Goal: Task Accomplishment & Management: Complete application form

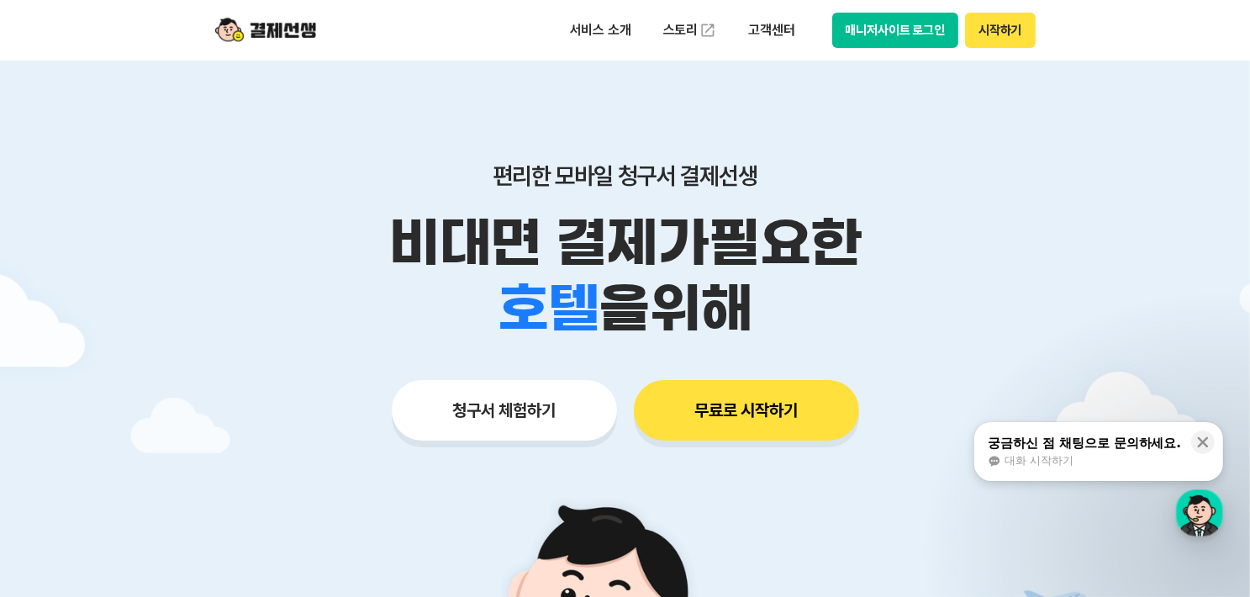
drag, startPoint x: 999, startPoint y: 34, endPoint x: 984, endPoint y: 203, distance: 168.8
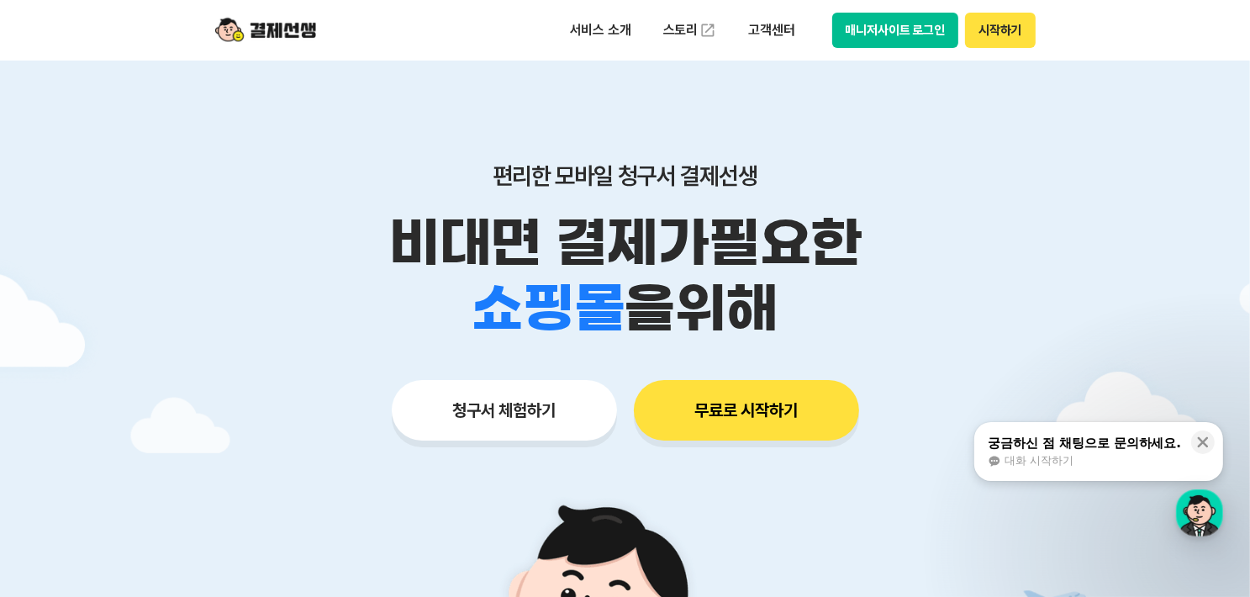
click at [492, 408] on button "청구서 체험하기" at bounding box center [504, 410] width 225 height 61
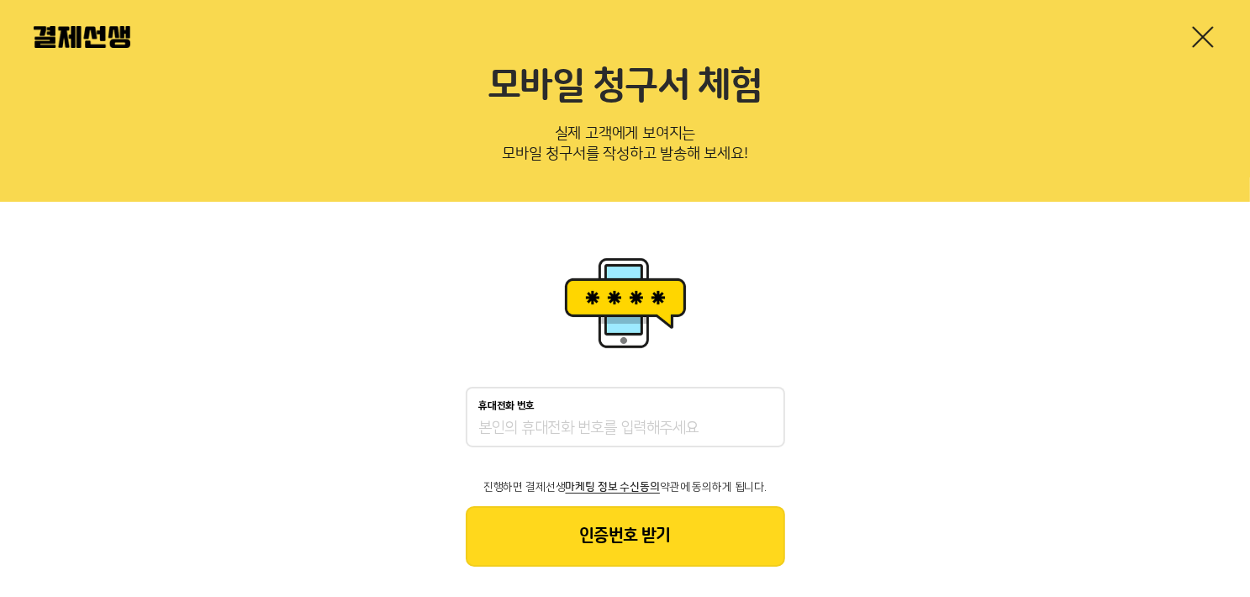
scroll to position [57, 0]
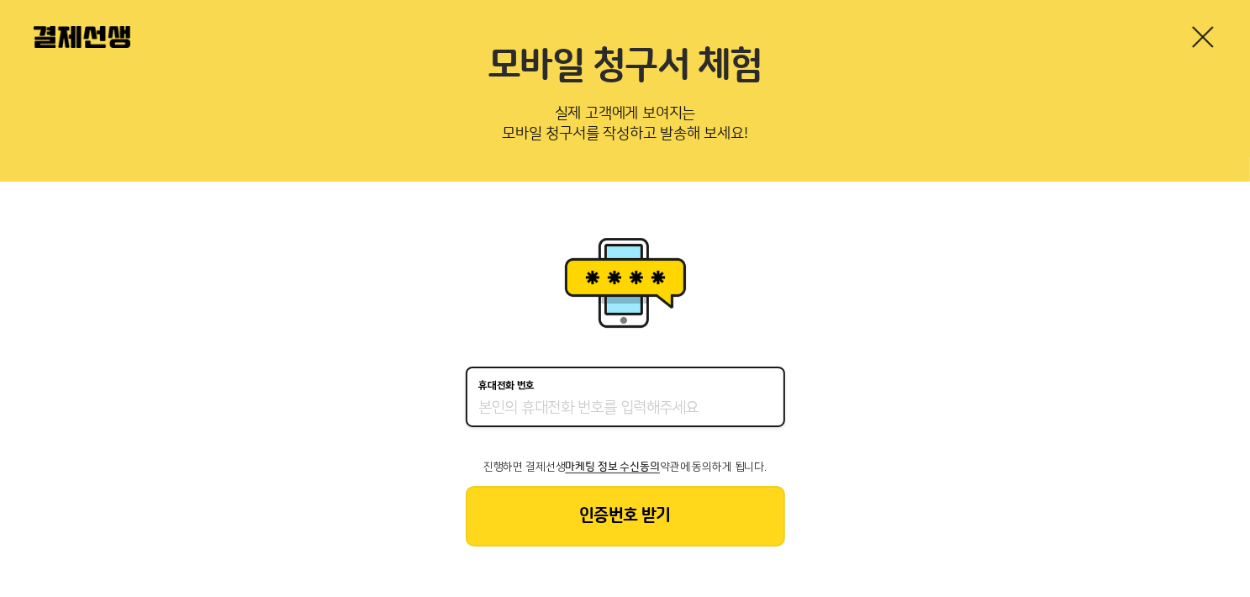
click at [584, 410] on input "휴대전화 번호" at bounding box center [625, 408] width 293 height 20
type input "01087348448"
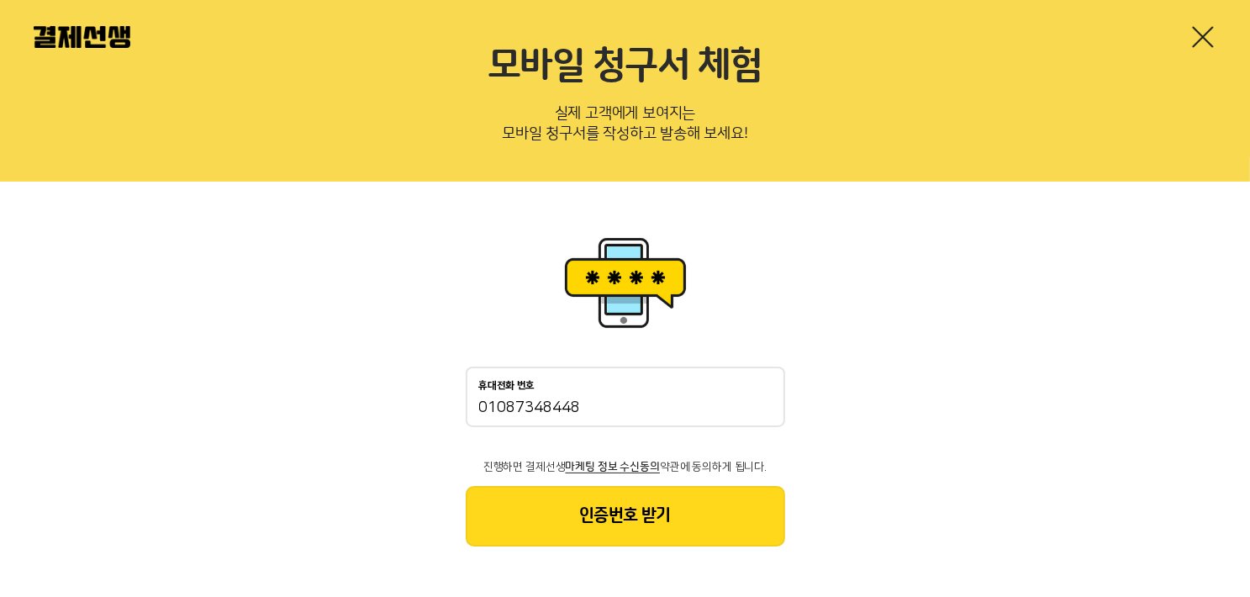
click at [663, 520] on button "인증번호 받기" at bounding box center [625, 516] width 319 height 61
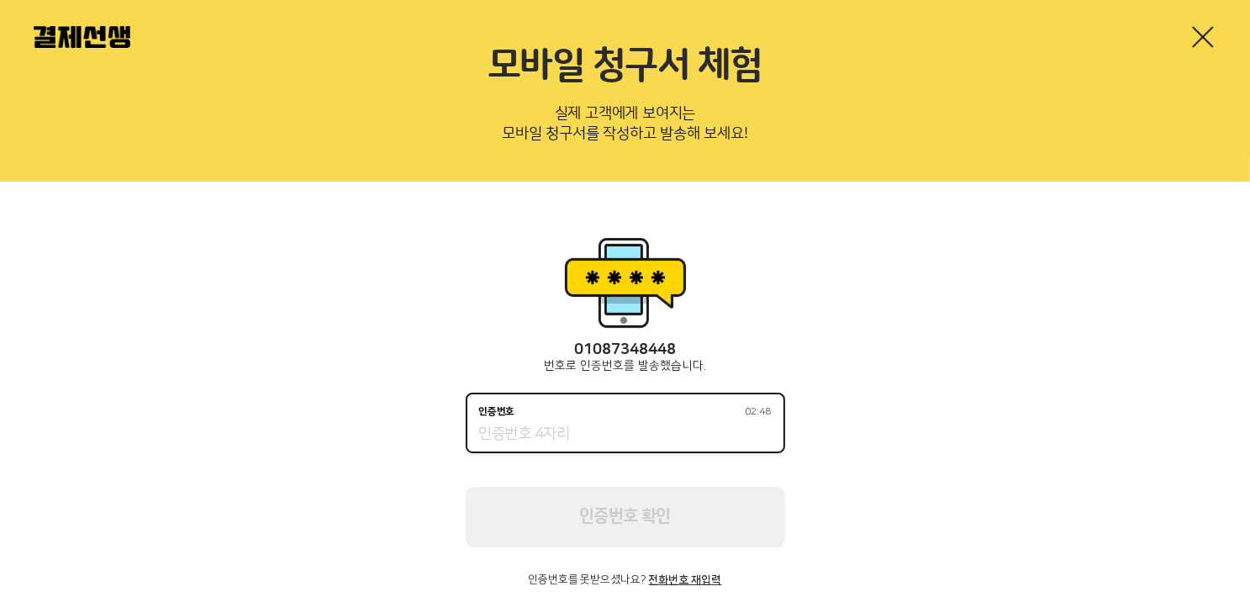
click at [545, 438] on input "인증번호 02:48" at bounding box center [625, 435] width 293 height 20
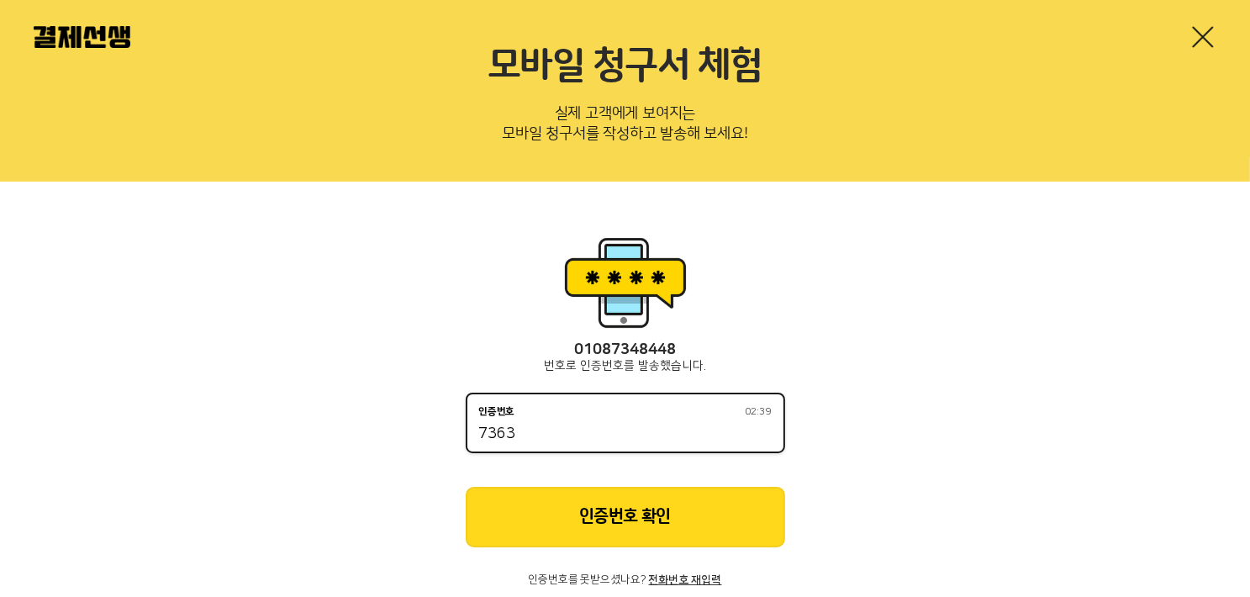
type input "7363"
click at [567, 515] on button "인증번호 확인" at bounding box center [625, 517] width 319 height 61
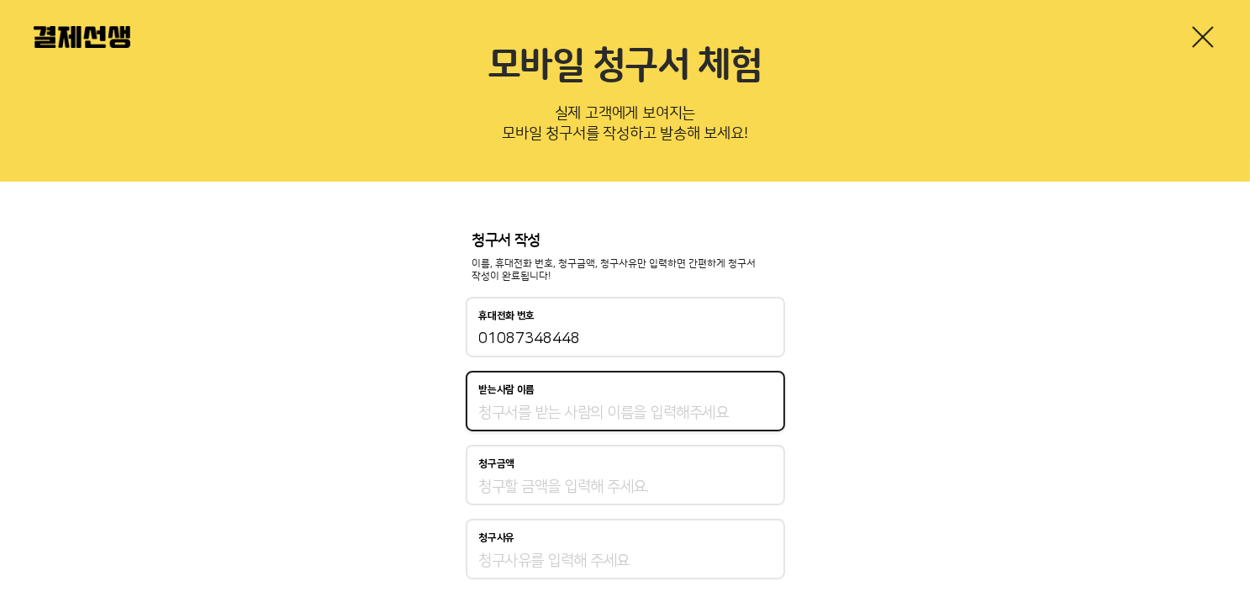
click at [540, 406] on input "받는사람 이름" at bounding box center [625, 413] width 293 height 20
type input "장선윤"
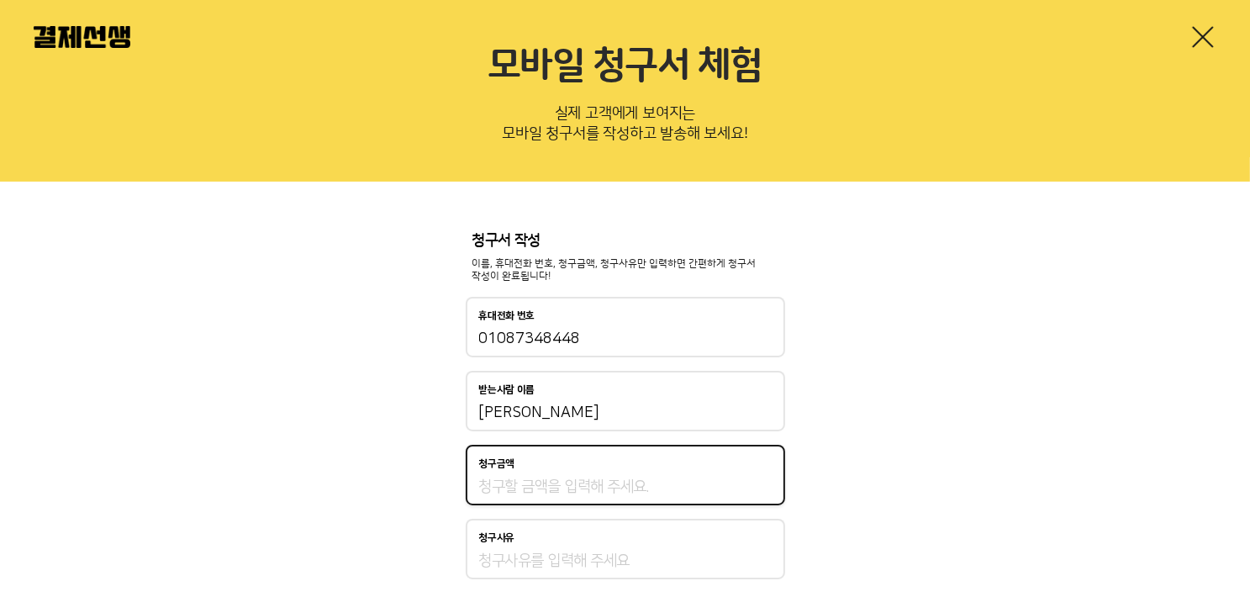
click at [519, 485] on input "청구금액" at bounding box center [625, 487] width 293 height 20
type input "100,000"
click at [502, 559] on input "청구사유" at bounding box center [625, 561] width 293 height 20
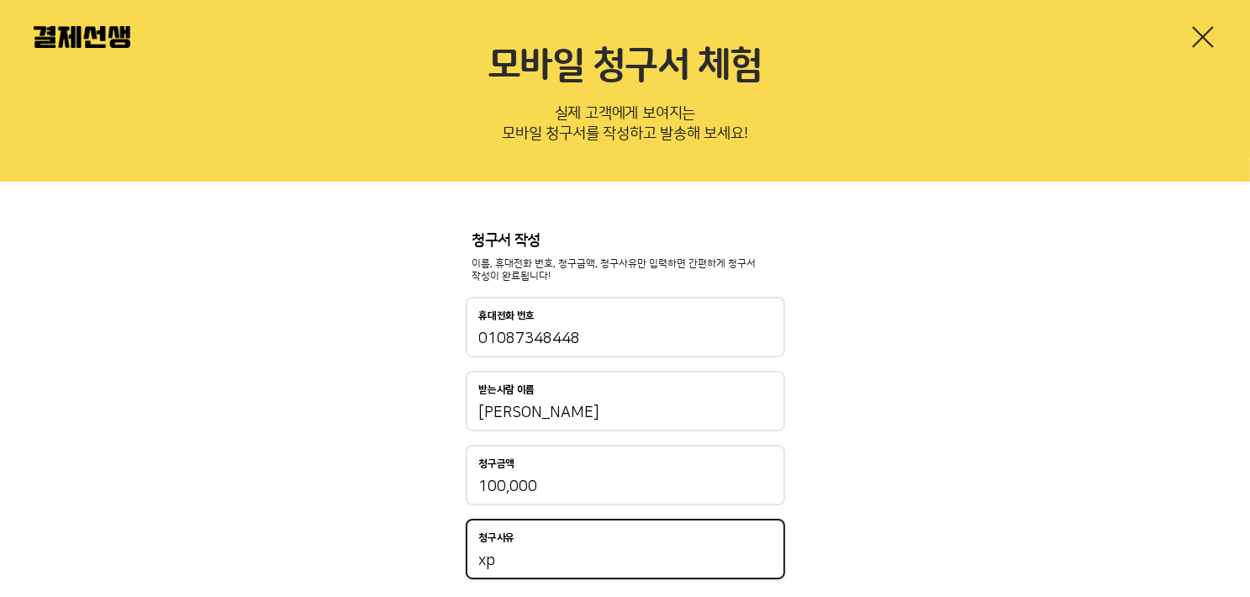
type input "x"
type input "테스트"
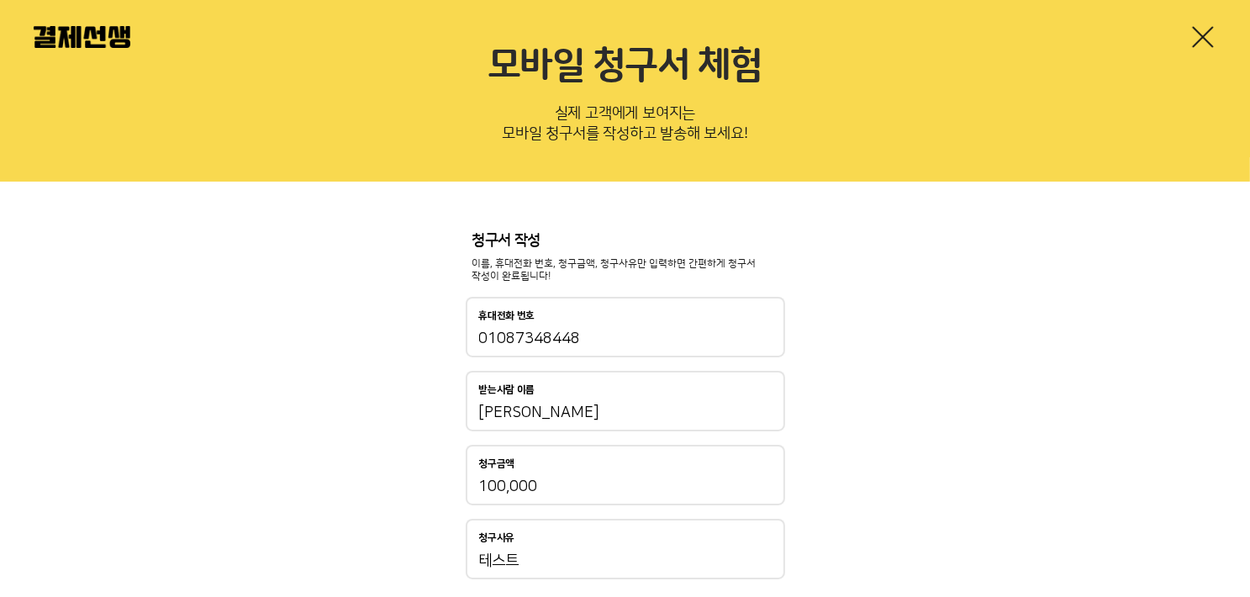
click at [365, 255] on div "청구서 작성 이름, 휴대전화 번호, 청구금액, 청구사유만 입력하면 간편하게 청구서 작성이 완료됩니다! 휴대전화 번호 01087348448 받는…" at bounding box center [625, 453] width 1250 height 543
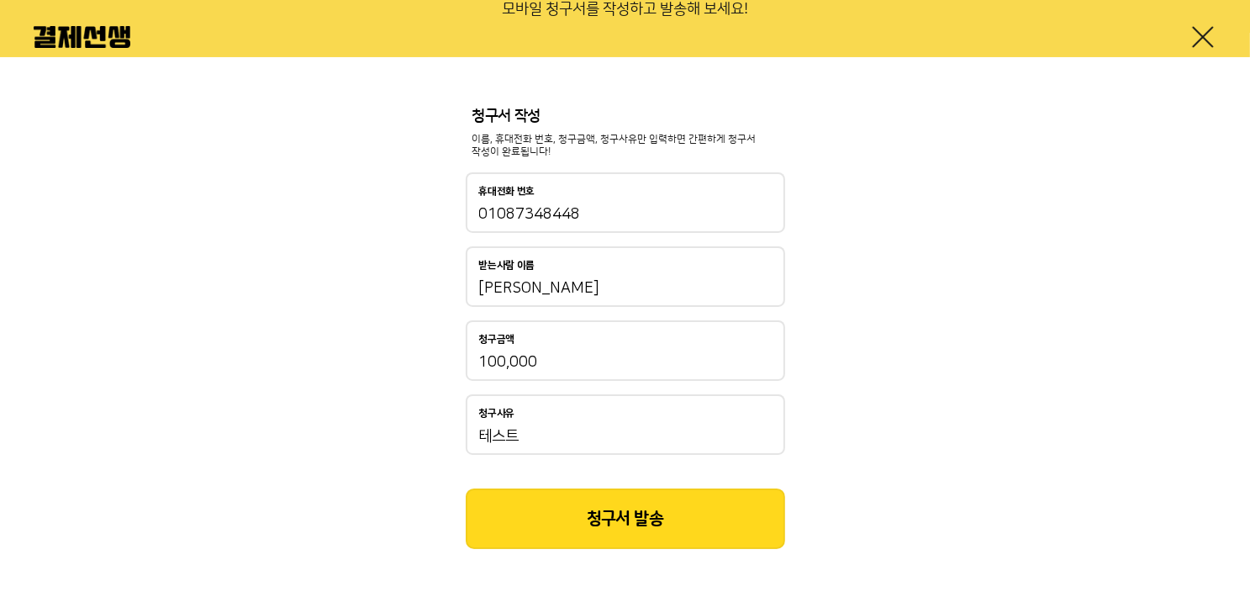
scroll to position [185, 0]
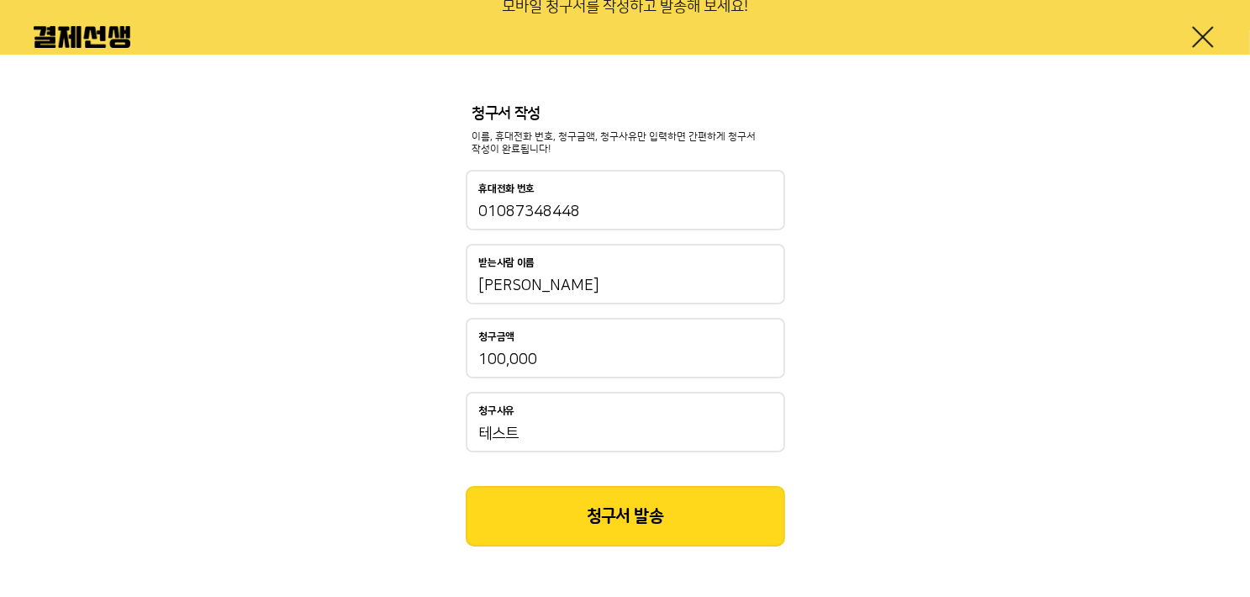
click at [663, 522] on button "청구서 발송" at bounding box center [625, 516] width 319 height 61
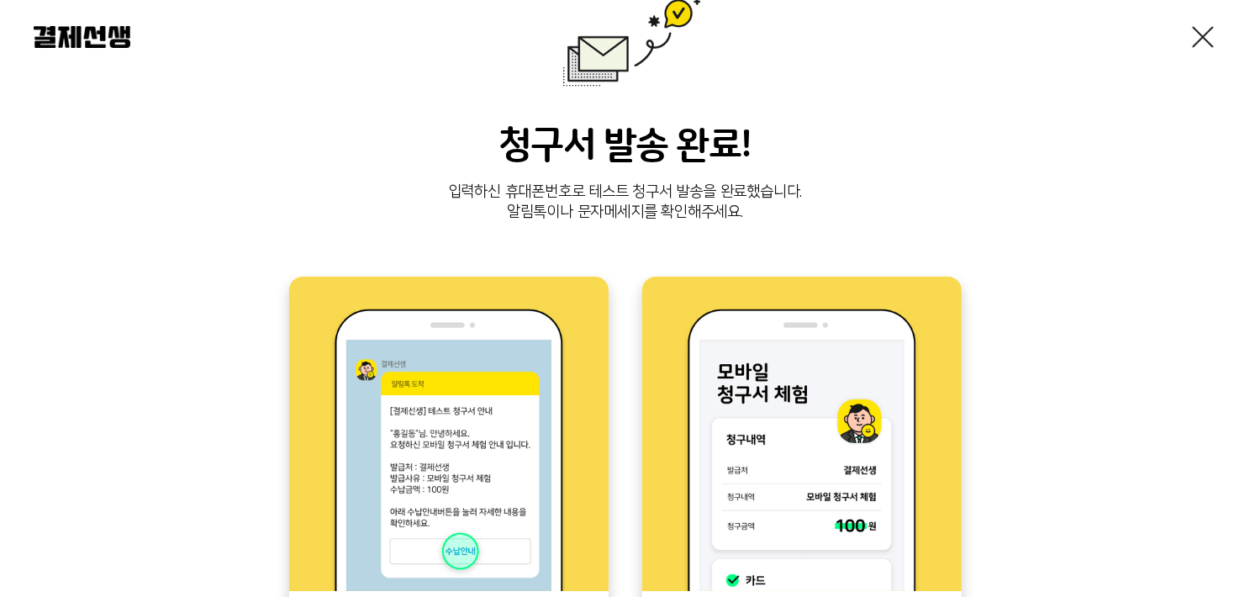
scroll to position [168, 0]
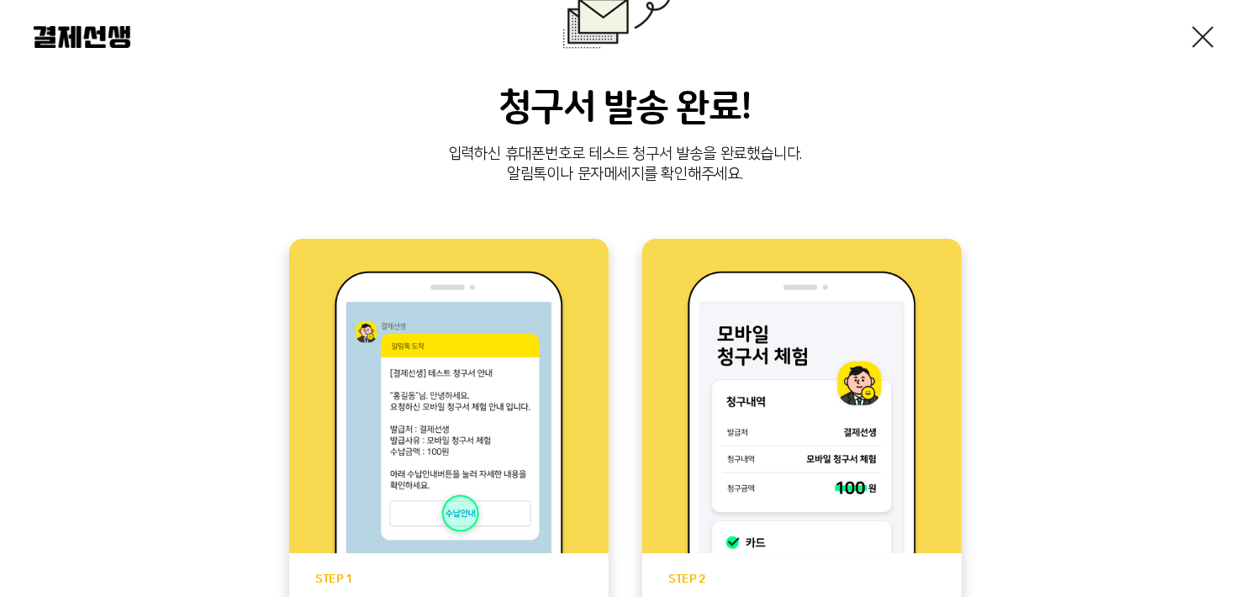
click at [1203, 40] on link at bounding box center [1202, 37] width 27 height 27
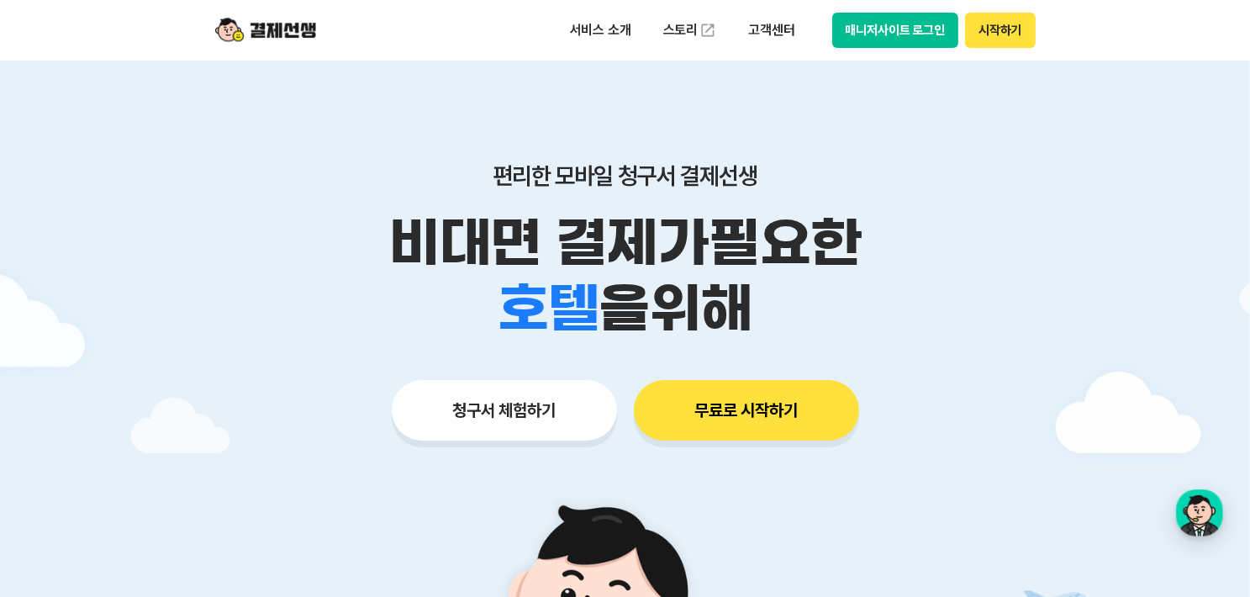
click at [861, 41] on button "매니저사이트 로그인" at bounding box center [895, 30] width 127 height 35
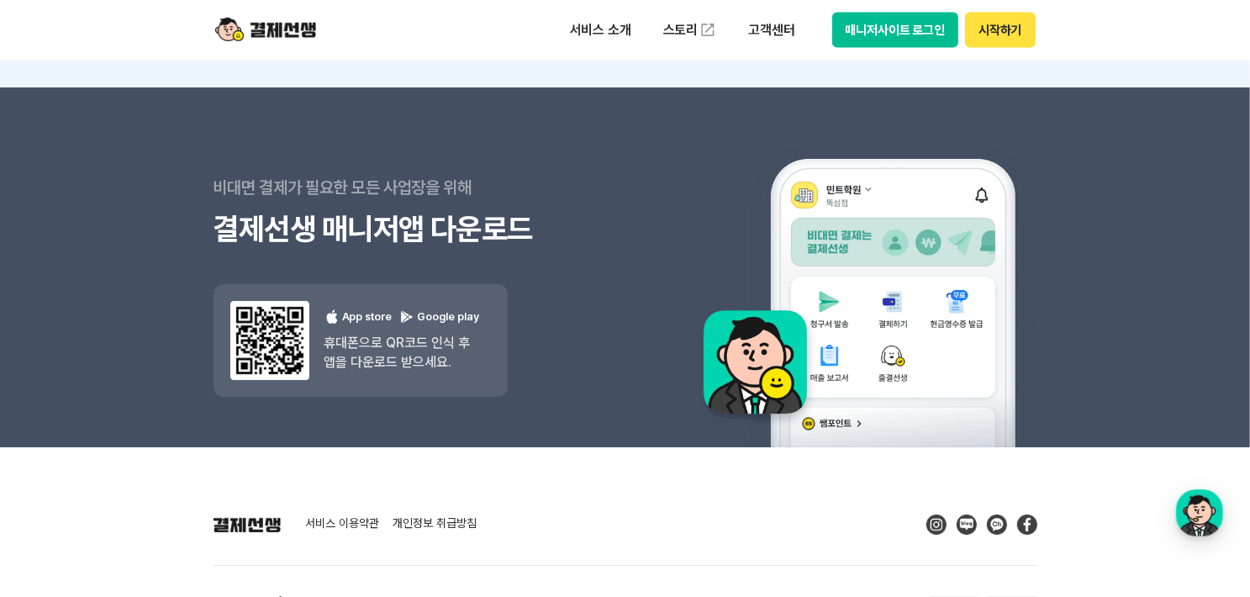
scroll to position [14809, 0]
